Goal: Complete application form

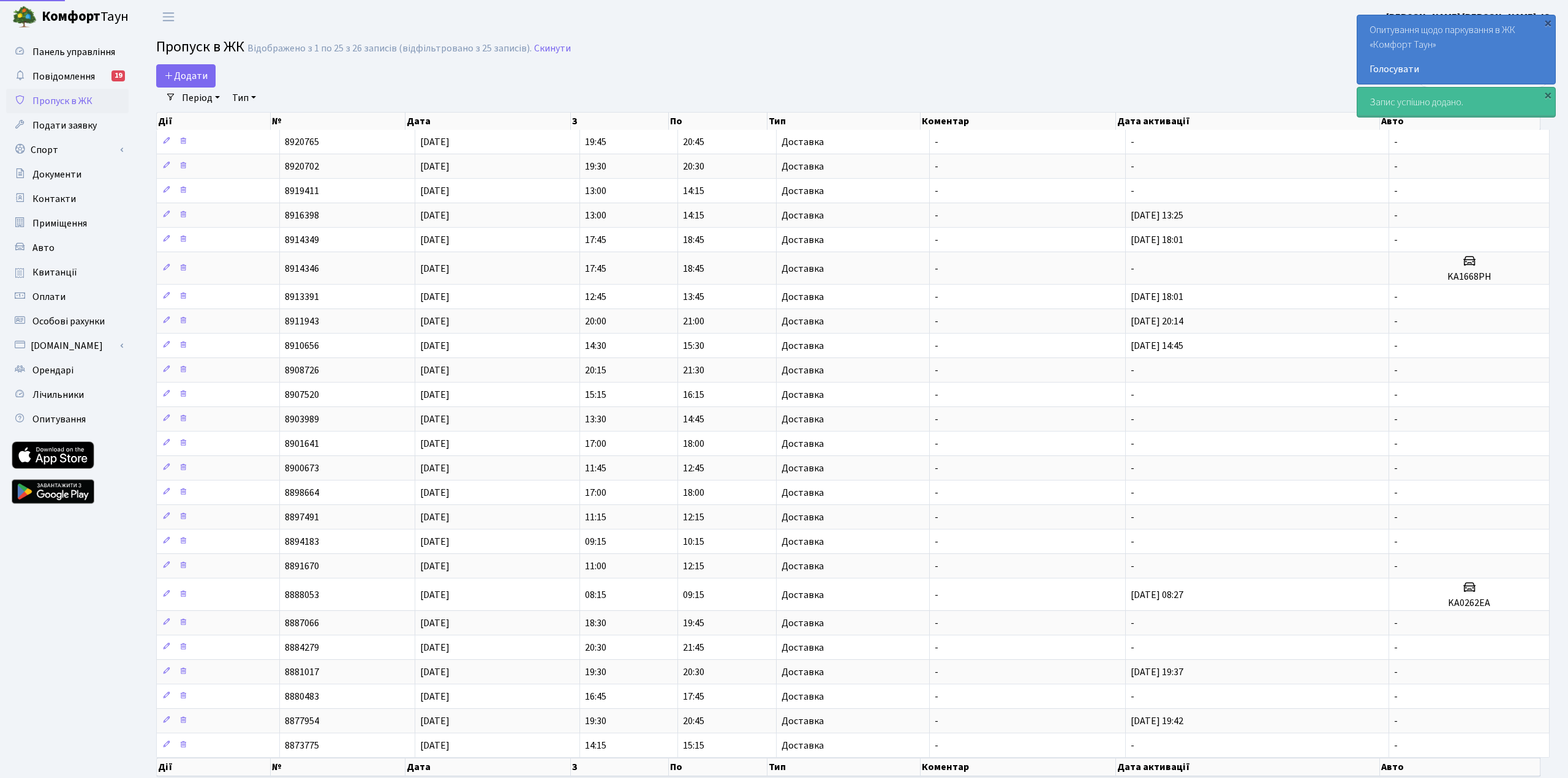
select select "25"
click at [185, 75] on span "Додати" at bounding box center [186, 76] width 44 height 14
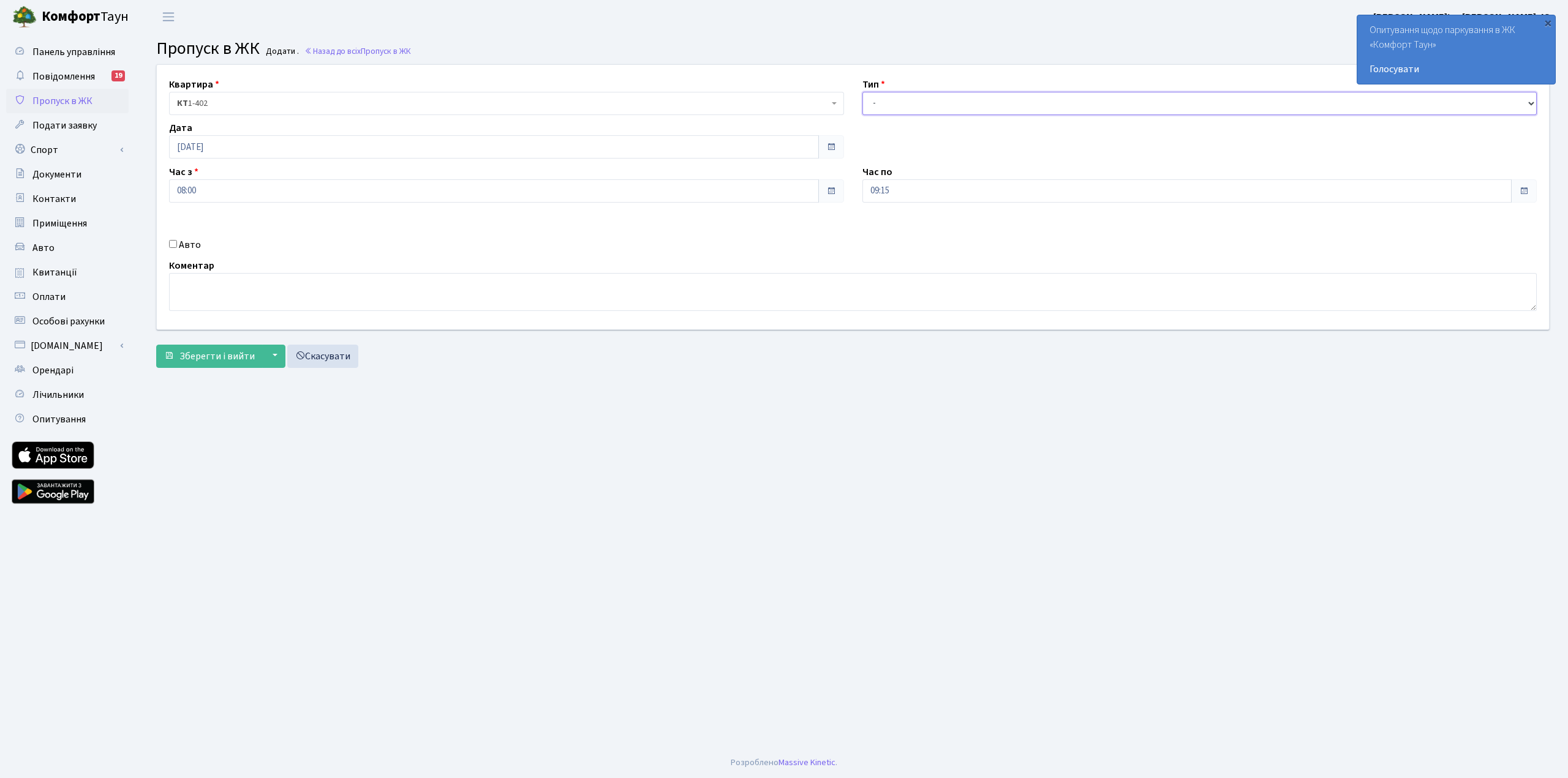
click at [906, 99] on select "- Доставка Таксі Гості Сервіс" at bounding box center [1201, 103] width 675 height 23
select select "1"
click at [863, 92] on select "- Доставка Таксі Гості Сервіс" at bounding box center [1201, 103] width 675 height 23
click at [207, 351] on span "Зберегти і вийти" at bounding box center [216, 356] width 75 height 14
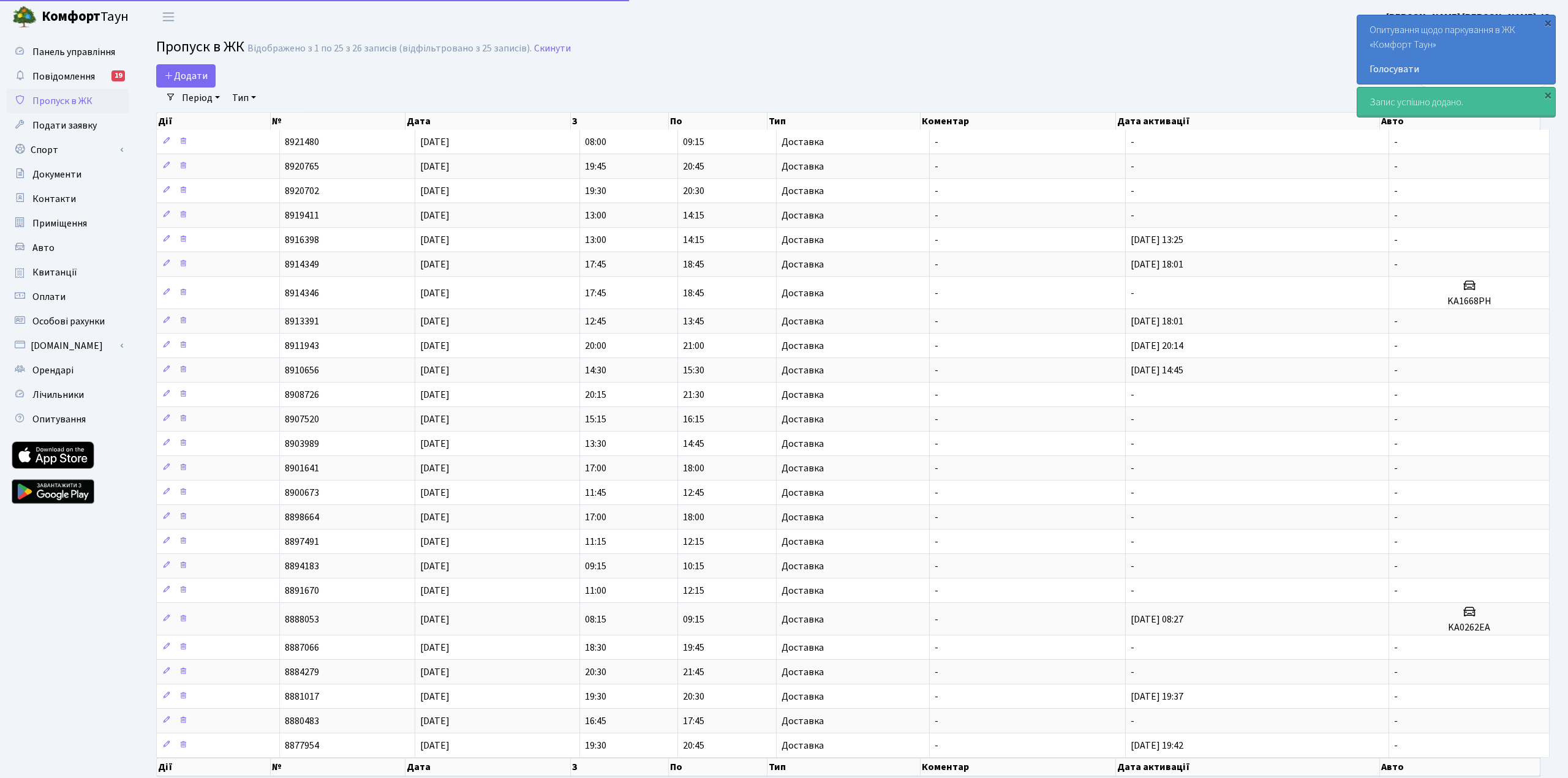
select select "25"
